Goal: Transaction & Acquisition: Purchase product/service

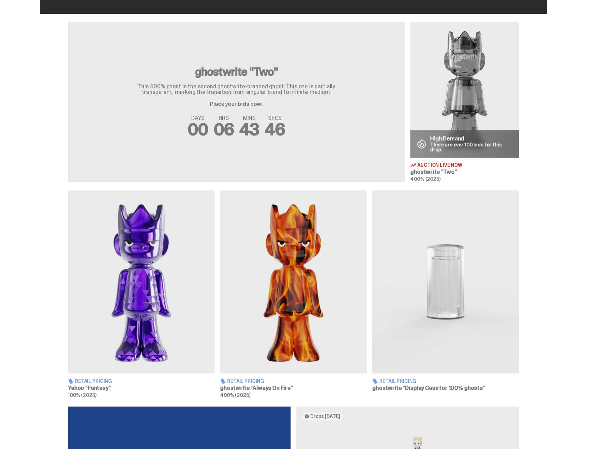
scroll to position [247, 0]
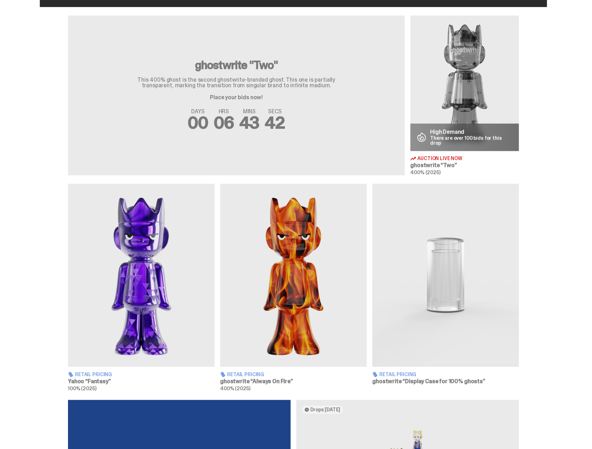
click at [143, 269] on img at bounding box center [141, 275] width 147 height 183
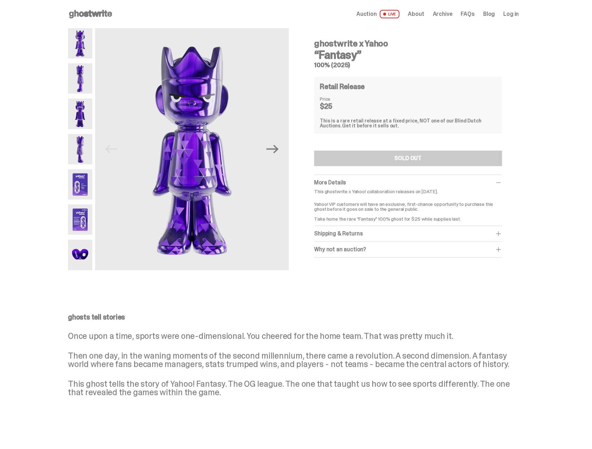
drag, startPoint x: 408, startPoint y: 140, endPoint x: 320, endPoint y: 213, distance: 114.1
click at [408, 140] on div "ghostwrite x Yahoo “Fantasy” 100% (2025) Retail Release Price $25 This is a rar…" at bounding box center [408, 146] width 188 height 224
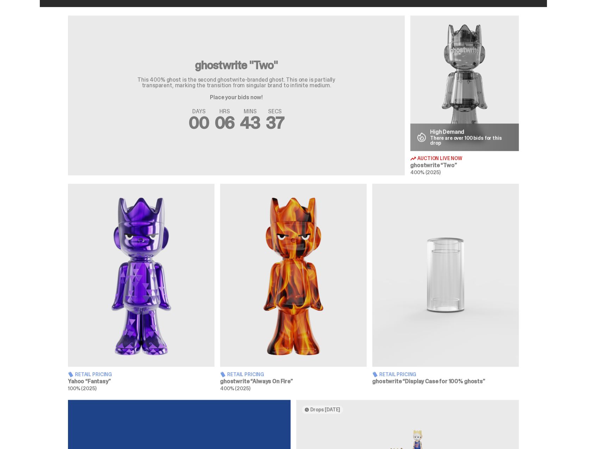
click at [304, 312] on img at bounding box center [293, 275] width 147 height 183
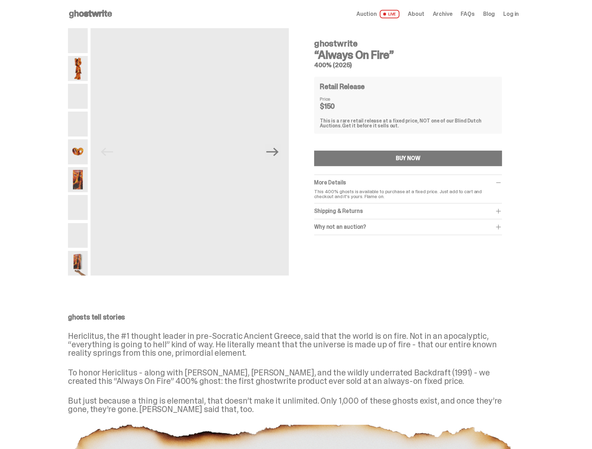
click at [398, 124] on div "This is a rare retail release at a fixed price, NOT one of our Blind Dutch Auct…" at bounding box center [408, 123] width 176 height 10
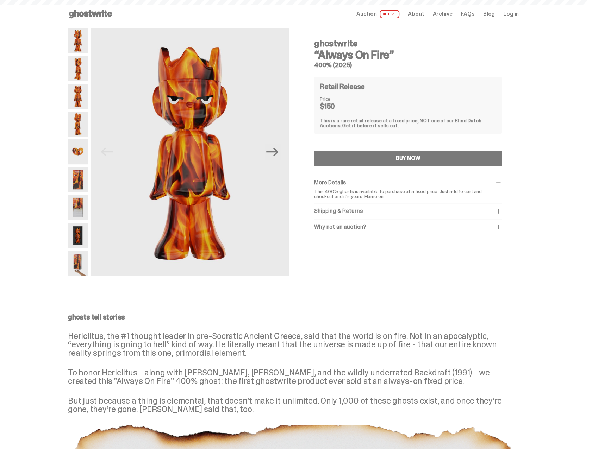
scroll to position [247, 0]
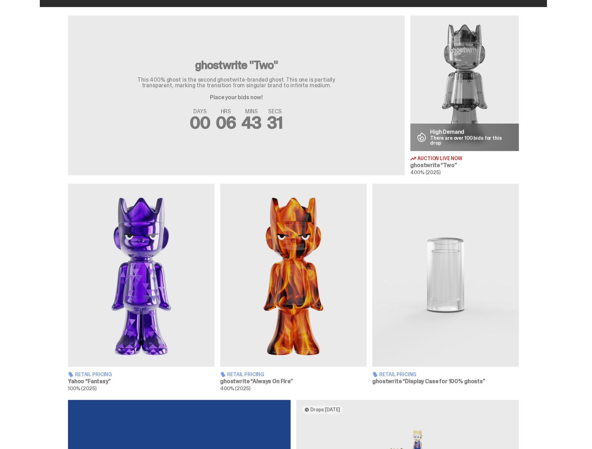
click at [461, 64] on img at bounding box center [464, 83] width 108 height 136
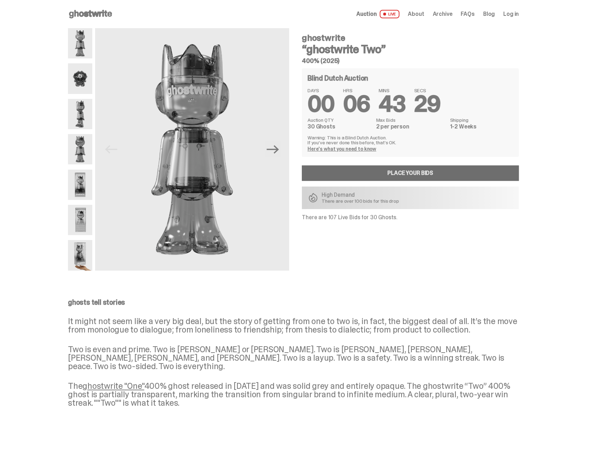
click at [380, 172] on link "Place your Bids" at bounding box center [410, 173] width 217 height 15
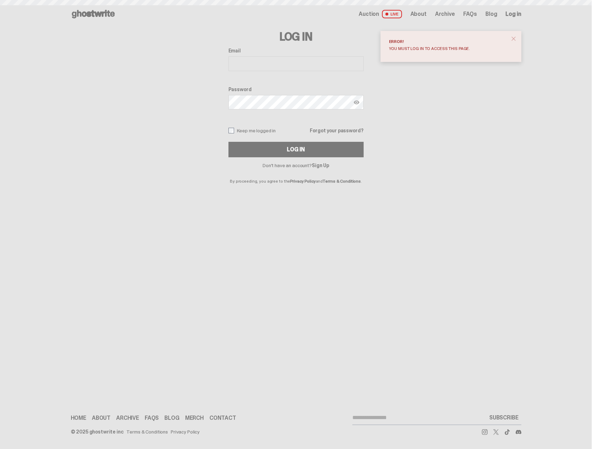
click at [269, 69] on input "Email" at bounding box center [296, 63] width 135 height 15
click at [273, 64] on input "Email" at bounding box center [296, 63] width 135 height 15
type input "**********"
click at [229, 142] on button "Log In" at bounding box center [296, 149] width 135 height 15
click at [513, 36] on span "close" at bounding box center [513, 38] width 7 height 7
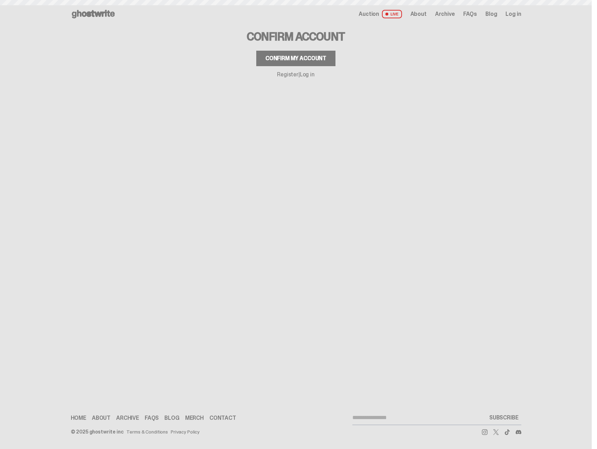
click at [288, 60] on div "Confirm my account" at bounding box center [296, 59] width 61 height 6
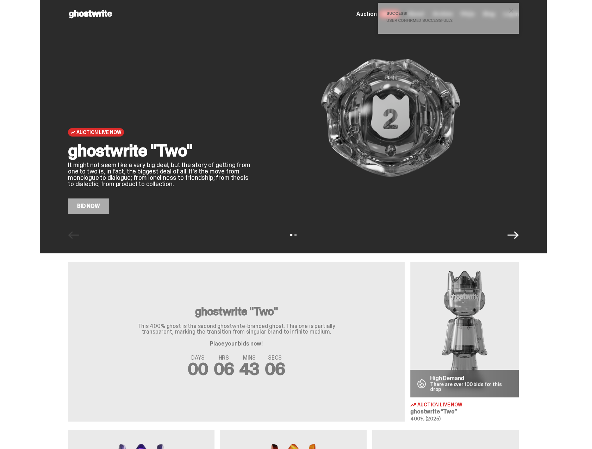
click at [515, 10] on span "close" at bounding box center [511, 10] width 7 height 7
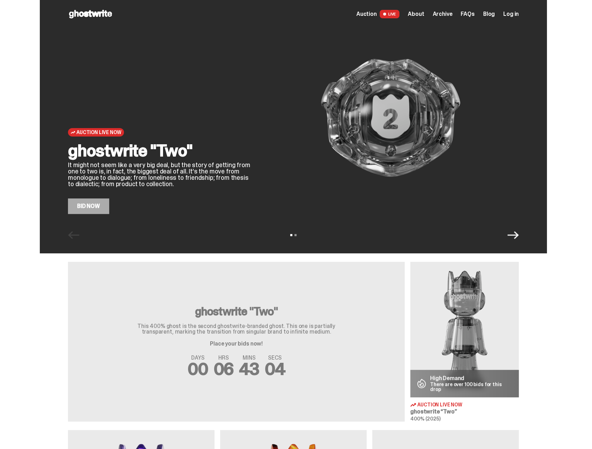
click at [514, 16] on span "Log in" at bounding box center [510, 14] width 15 height 6
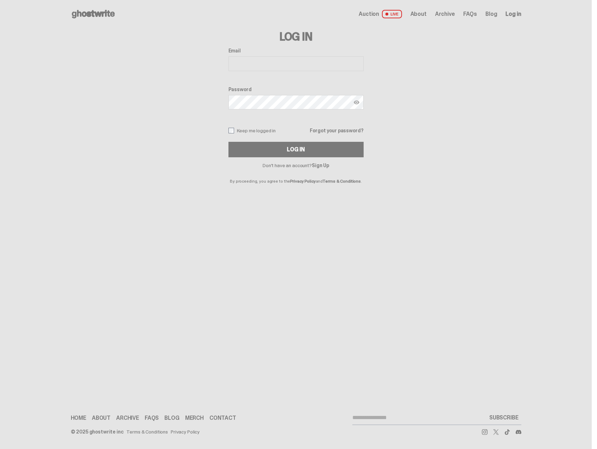
click at [256, 63] on input "Email" at bounding box center [296, 63] width 135 height 15
type input "**********"
click at [229, 142] on button "Log In" at bounding box center [296, 149] width 135 height 15
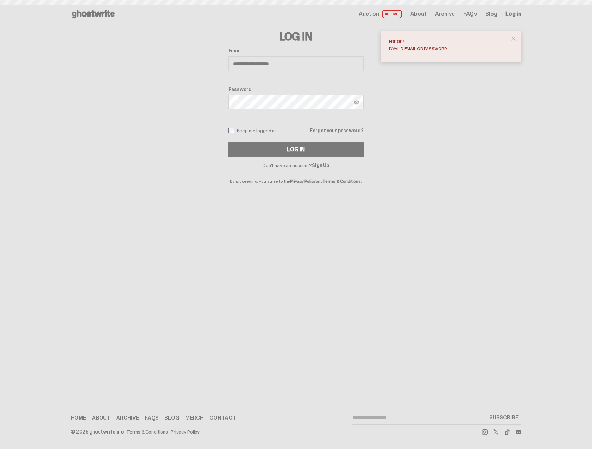
click at [312, 111] on div "**********" at bounding box center [296, 103] width 135 height 110
click at [229, 142] on button "Log In" at bounding box center [296, 149] width 135 height 15
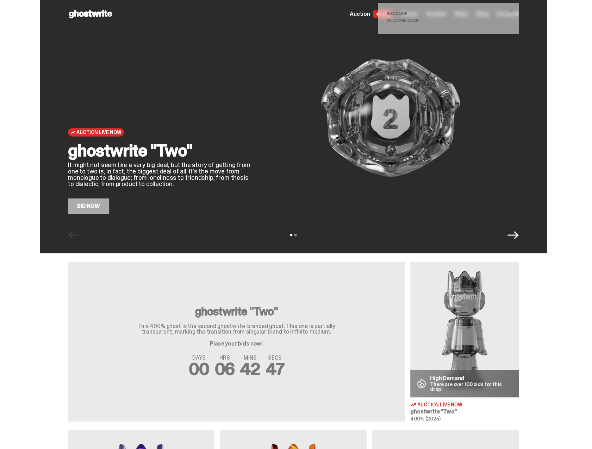
click at [514, 8] on span "close" at bounding box center [511, 10] width 7 height 7
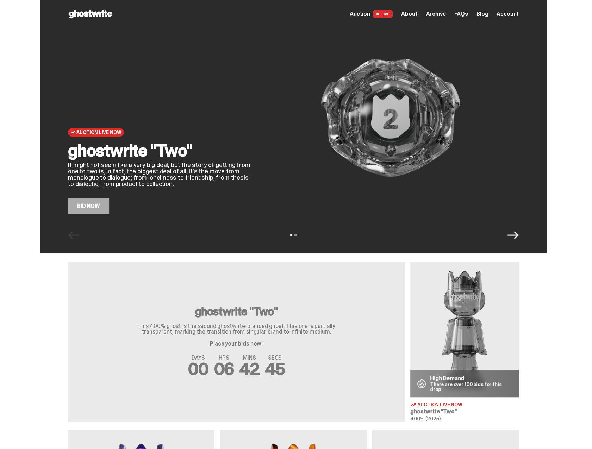
click at [95, 210] on link "Bid Now" at bounding box center [88, 206] width 41 height 15
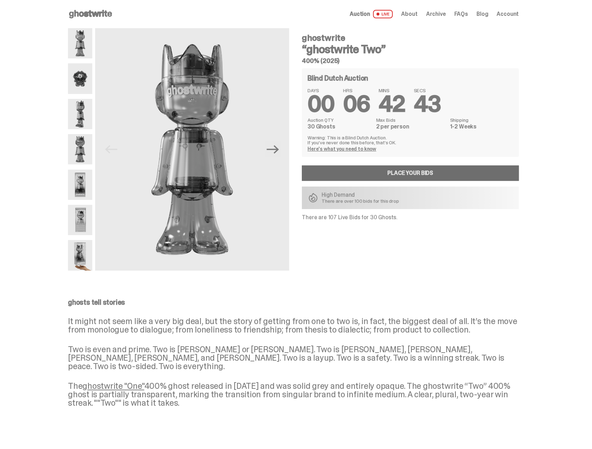
click at [377, 174] on link "Place your Bids" at bounding box center [410, 173] width 217 height 15
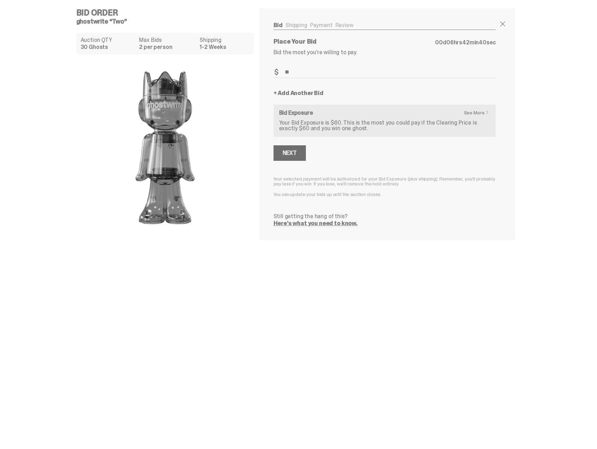
click at [289, 153] on div "Next" at bounding box center [290, 153] width 14 height 6
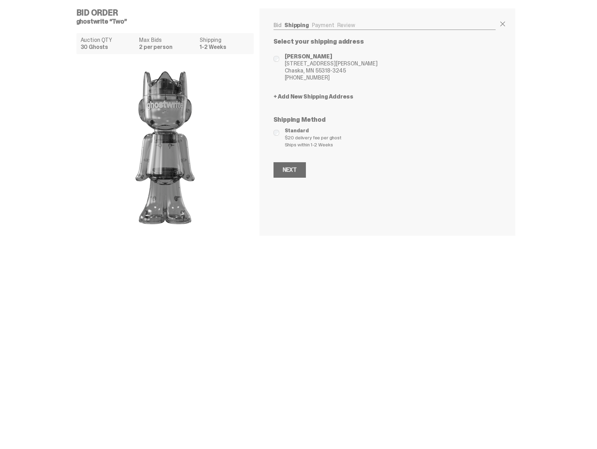
click at [288, 171] on div "Next" at bounding box center [290, 170] width 14 height 6
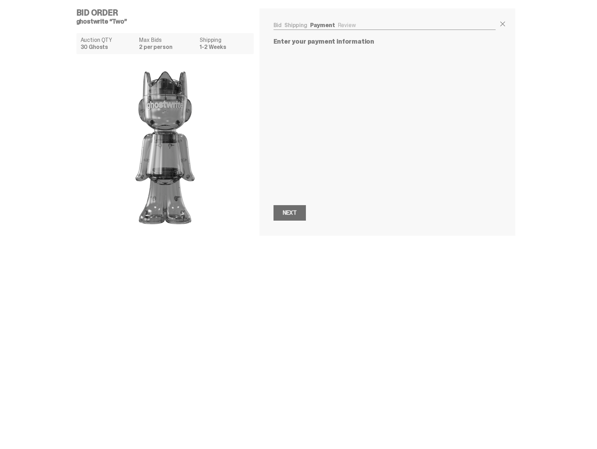
click at [299, 219] on button "Next Next" at bounding box center [290, 212] width 32 height 15
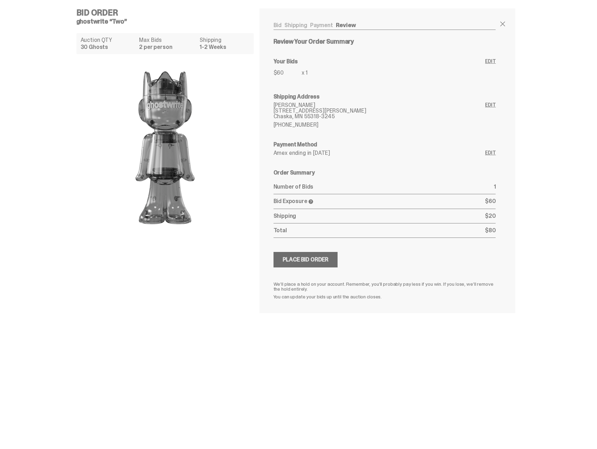
click at [301, 257] on div "Place Bid Order" at bounding box center [306, 260] width 46 height 6
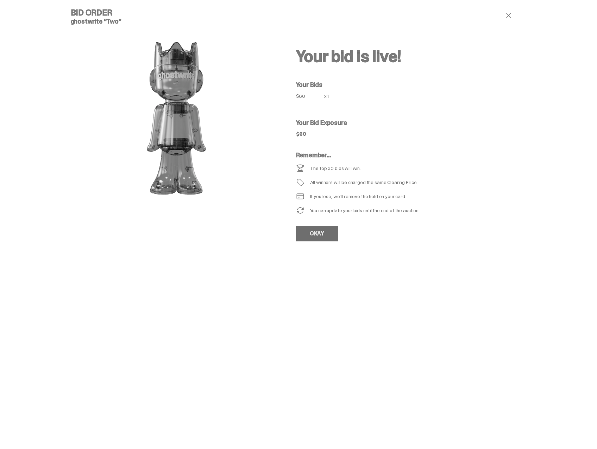
click at [318, 233] on link "OKAY" at bounding box center [317, 233] width 42 height 15
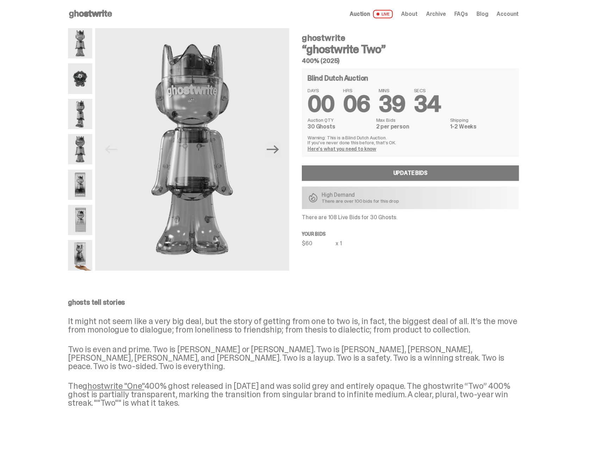
click at [98, 9] on icon at bounding box center [90, 13] width 45 height 11
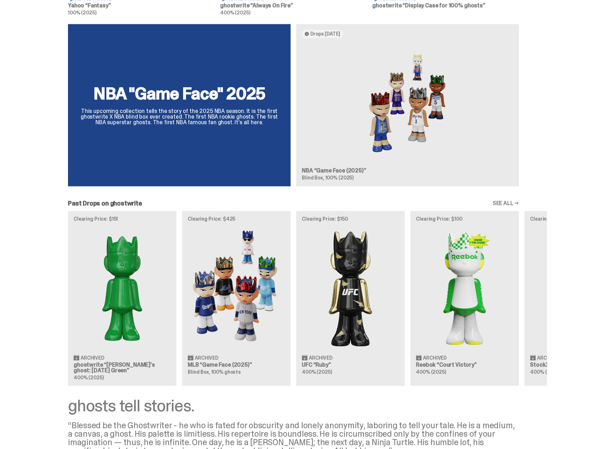
scroll to position [634, 0]
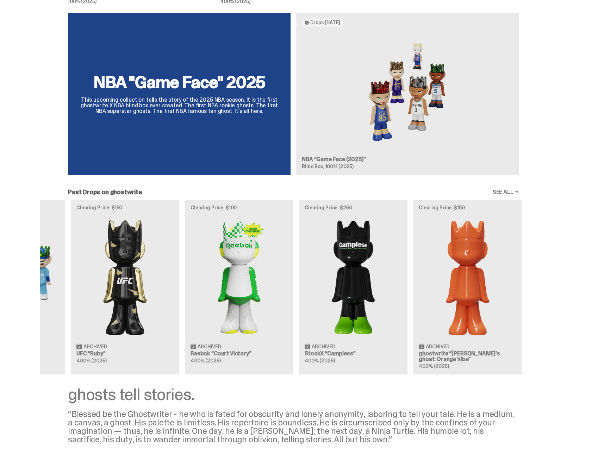
click at [286, 284] on div "Clearing Price: $151 Archived ghostwrite “Schrödinger's ghost: Sunday Green” 40…" at bounding box center [293, 287] width 507 height 175
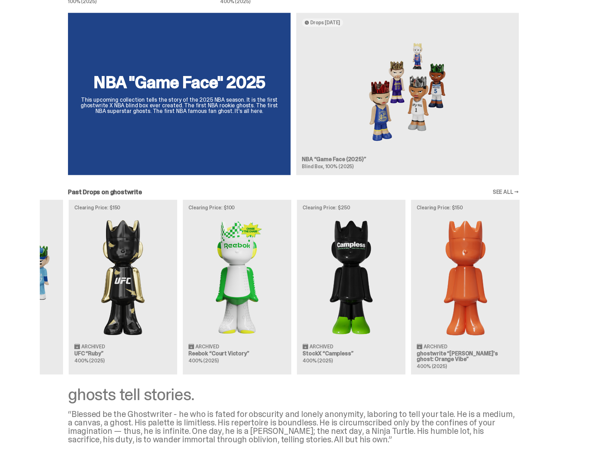
scroll to position [0, 228]
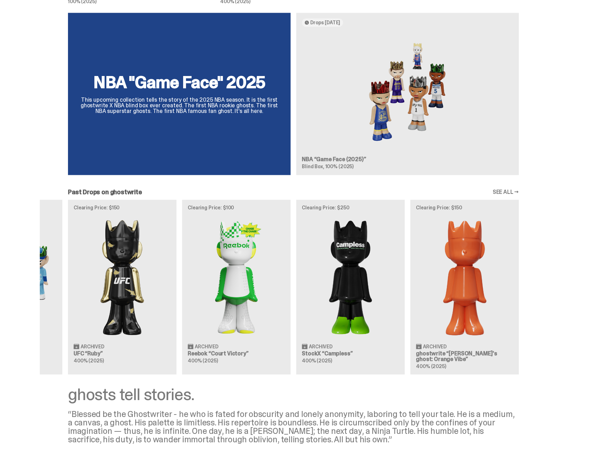
click at [255, 283] on div "Clearing Price: $151 Archived ghostwrite “Schrödinger's ghost: Sunday Green” 40…" at bounding box center [293, 287] width 507 height 175
click at [275, 281] on div "Clearing Price: $151 Archived ghostwrite “Schrödinger's ghost: Sunday Green” 40…" at bounding box center [293, 287] width 507 height 175
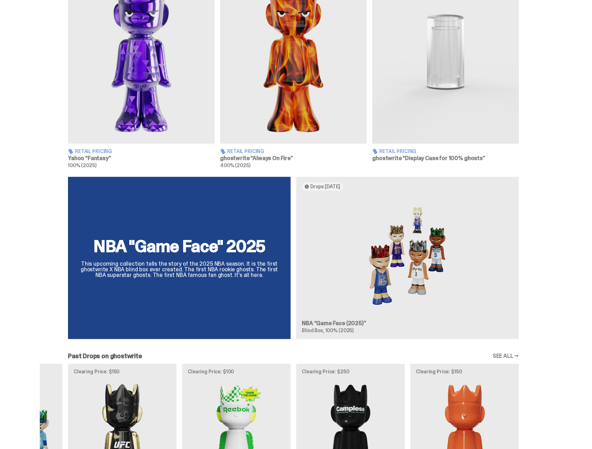
scroll to position [459, 0]
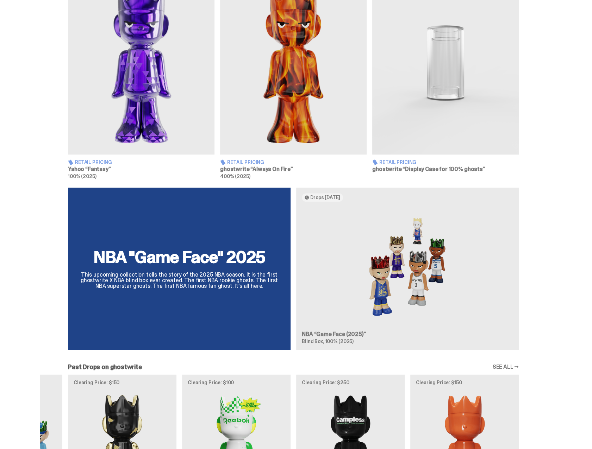
click at [404, 287] on div "NBA "Game Face" 2025 This upcoming collection tells the story of the 2025 NBA s…" at bounding box center [293, 272] width 507 height 168
click at [347, 326] on div "NBA "Game Face" 2025 This upcoming collection tells the story of the 2025 NBA s…" at bounding box center [293, 272] width 507 height 168
click at [334, 346] on div "NBA "Game Face" 2025 This upcoming collection tells the story of the 2025 NBA s…" at bounding box center [293, 272] width 507 height 168
click at [133, 240] on div "NBA "Game Face" 2025 This upcoming collection tells the story of the 2025 NBA s…" at bounding box center [293, 272] width 507 height 168
click at [165, 275] on div "NBA "Game Face" 2025 This upcoming collection tells the story of the 2025 NBA s…" at bounding box center [293, 272] width 507 height 168
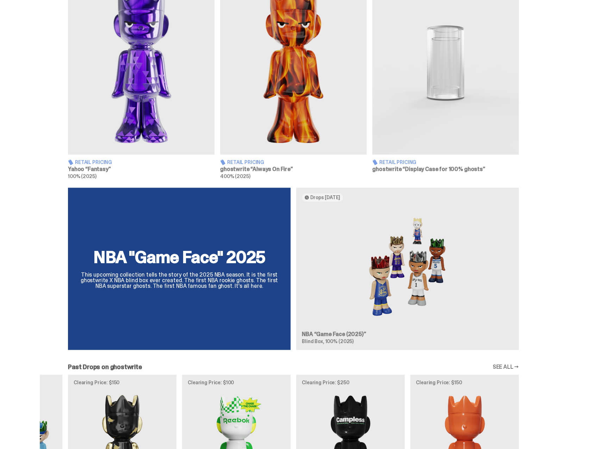
click at [368, 257] on div "NBA "Game Face" 2025 This upcoming collection tells the story of the 2025 NBA s…" at bounding box center [293, 272] width 507 height 168
click at [424, 264] on div "NBA "Game Face" 2025 This upcoming collection tells the story of the 2025 NBA s…" at bounding box center [293, 272] width 507 height 168
click at [217, 267] on div "NBA "Game Face" 2025 This upcoming collection tells the story of the 2025 NBA s…" at bounding box center [293, 272] width 507 height 168
click at [217, 278] on div "NBA "Game Face" 2025 This upcoming collection tells the story of the 2025 NBA s…" at bounding box center [293, 272] width 507 height 168
click at [219, 249] on div "NBA "Game Face" 2025 This upcoming collection tells the story of the 2025 NBA s…" at bounding box center [293, 272] width 507 height 168
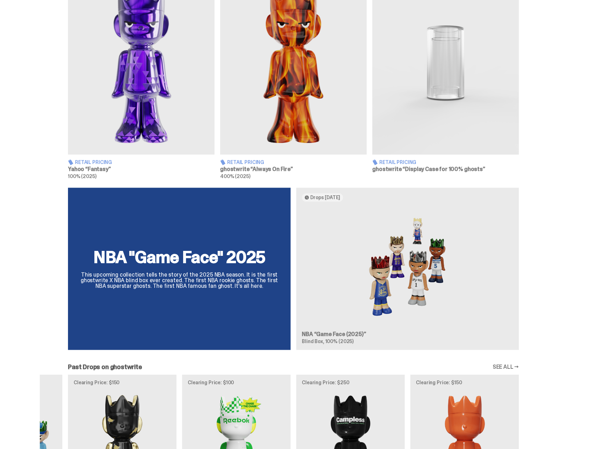
click at [322, 233] on div "NBA "Game Face" 2025 This upcoming collection tells the story of the 2025 NBA s…" at bounding box center [293, 272] width 507 height 168
click at [318, 196] on div "NBA "Game Face" 2025 This upcoming collection tells the story of the 2025 NBA s…" at bounding box center [293, 272] width 507 height 168
click at [389, 223] on div "NBA "Game Face" 2025 This upcoming collection tells the story of the 2025 NBA s…" at bounding box center [293, 272] width 507 height 168
click at [397, 270] on div "NBA "Game Face" 2025 This upcoming collection tells the story of the 2025 NBA s…" at bounding box center [293, 272] width 507 height 168
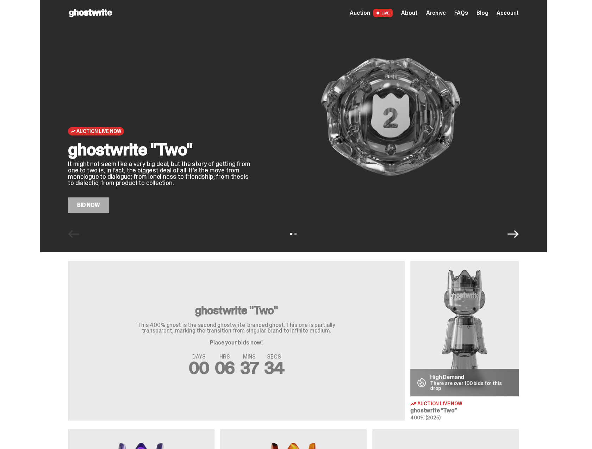
scroll to position [0, 0]
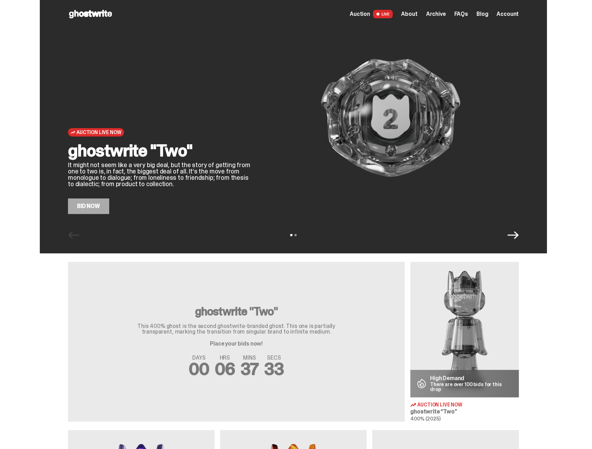
click at [518, 240] on icon "Next" at bounding box center [513, 235] width 11 height 11
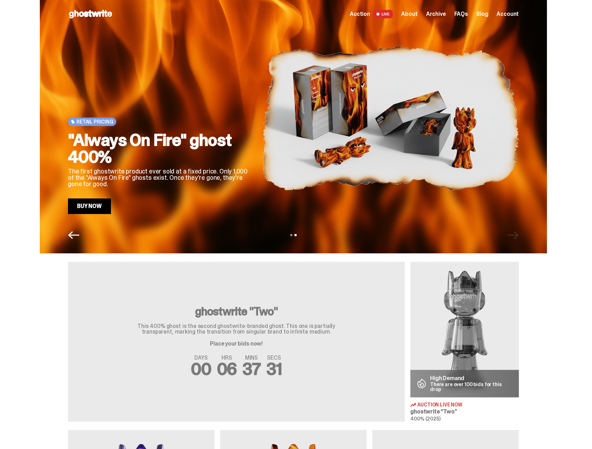
click at [518, 240] on div "View slide 1 View slide 2" at bounding box center [293, 235] width 507 height 11
click at [78, 236] on icon "Previous" at bounding box center [73, 235] width 11 height 11
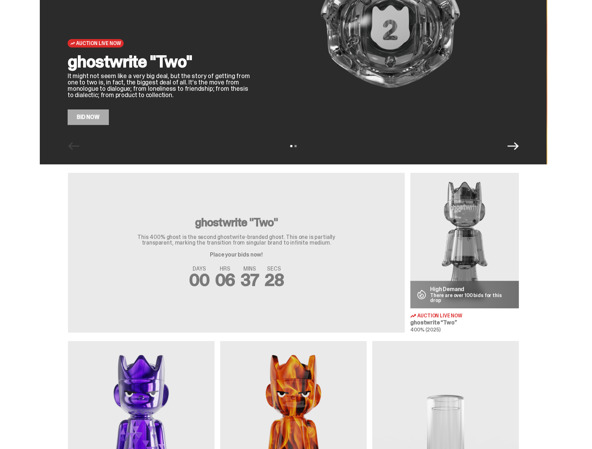
scroll to position [141, 0]
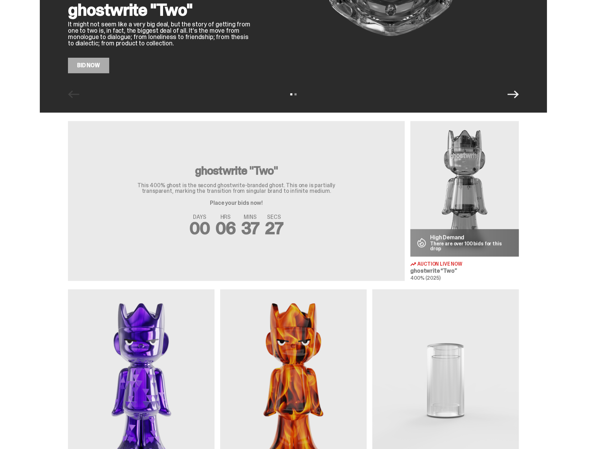
click at [308, 322] on img at bounding box center [293, 381] width 147 height 183
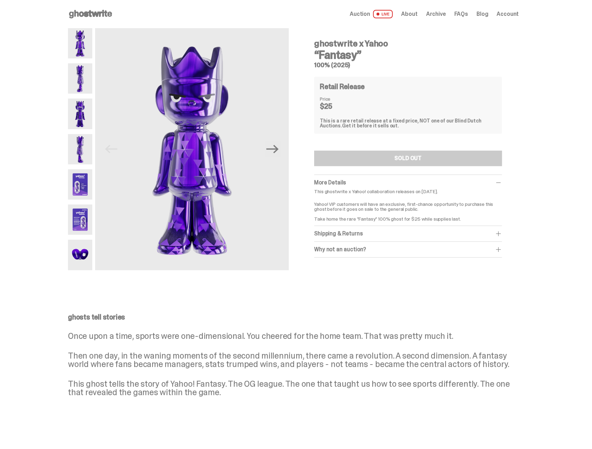
drag, startPoint x: 368, startPoint y: 54, endPoint x: 426, endPoint y: 76, distance: 62.7
click at [426, 76] on div "ghostwrite x Yahoo “Fantasy” 100% (2025) Retail Release Price $25 This is a rar…" at bounding box center [408, 146] width 188 height 224
click at [399, 64] on h5 "100% (2025)" at bounding box center [408, 65] width 188 height 6
click at [83, 12] on use at bounding box center [90, 14] width 43 height 8
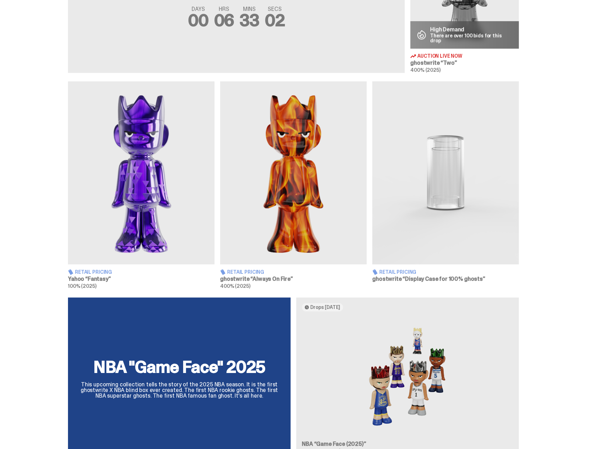
scroll to position [352, 0]
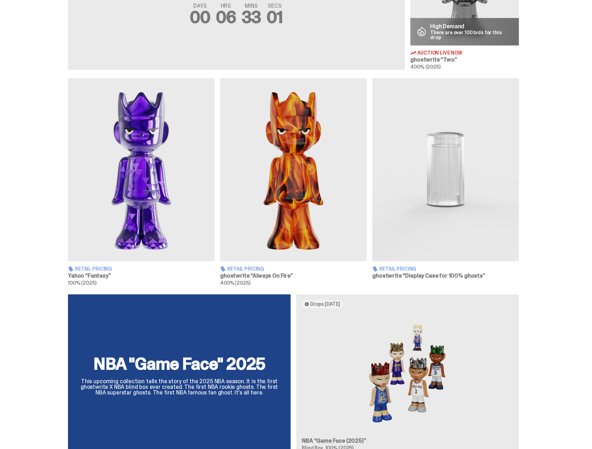
click at [156, 190] on img at bounding box center [141, 169] width 147 height 183
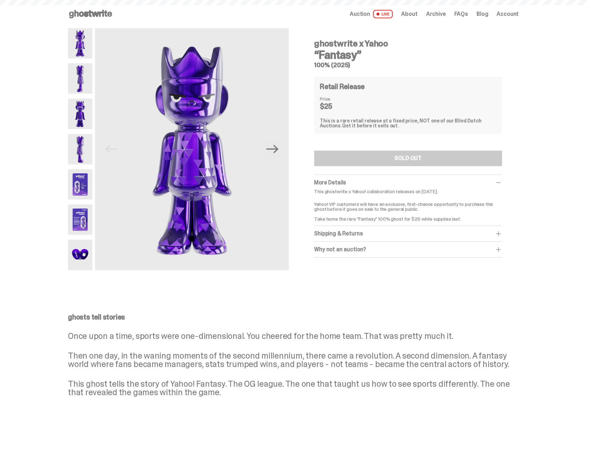
click at [342, 167] on div "ghostwrite x Yahoo “Fantasy” 100% (2025) Retail Release Price $25 This is a rar…" at bounding box center [408, 146] width 188 height 224
click at [336, 252] on div "Why not an auction?" at bounding box center [408, 249] width 188 height 7
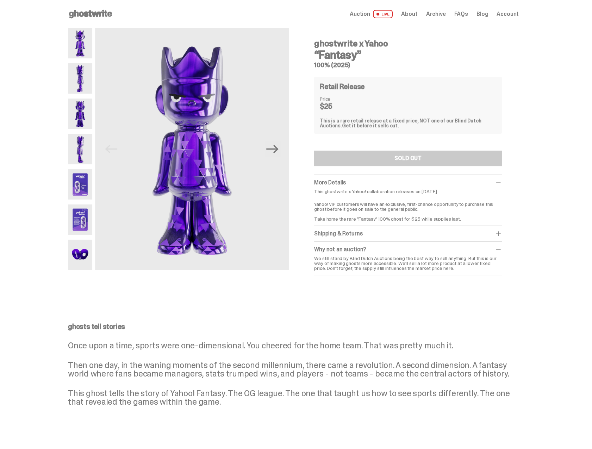
click at [85, 185] on img at bounding box center [80, 184] width 24 height 30
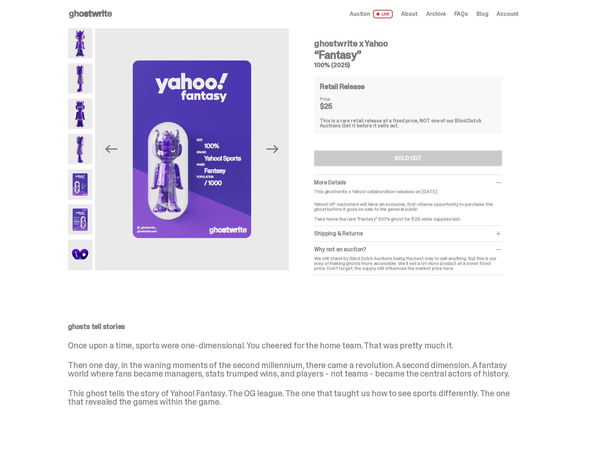
click at [76, 151] on img at bounding box center [80, 149] width 24 height 30
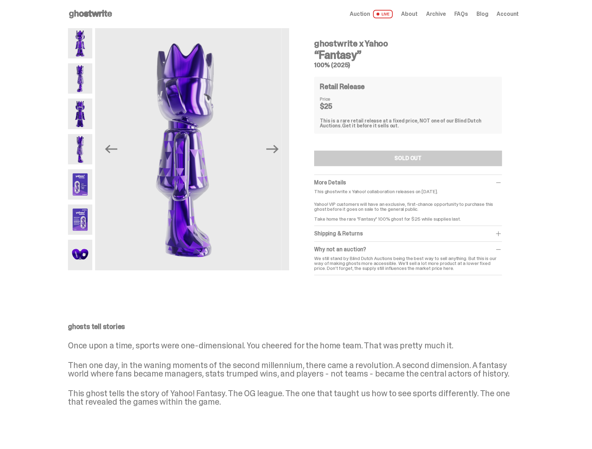
click at [80, 109] on img at bounding box center [80, 114] width 24 height 30
